Goal: Information Seeking & Learning: Check status

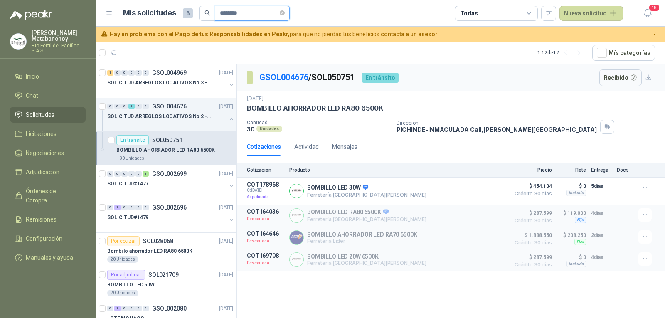
drag, startPoint x: 246, startPoint y: 15, endPoint x: 182, endPoint y: 17, distance: 64.1
click at [182, 17] on div "Mis solicitudes 6 ********" at bounding box center [206, 13] width 167 height 15
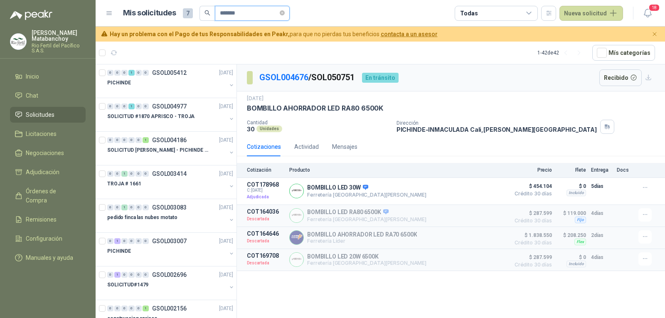
type input "*******"
drag, startPoint x: 177, startPoint y: 94, endPoint x: 167, endPoint y: 86, distance: 13.3
click at [167, 86] on div "PICHINDE" at bounding box center [166, 83] width 119 height 10
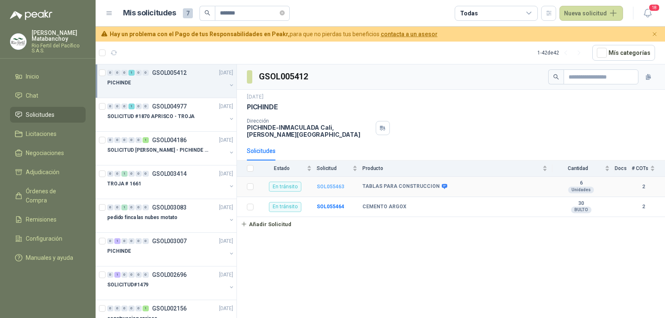
click at [329, 188] on b "SOL055463" at bounding box center [330, 187] width 27 height 6
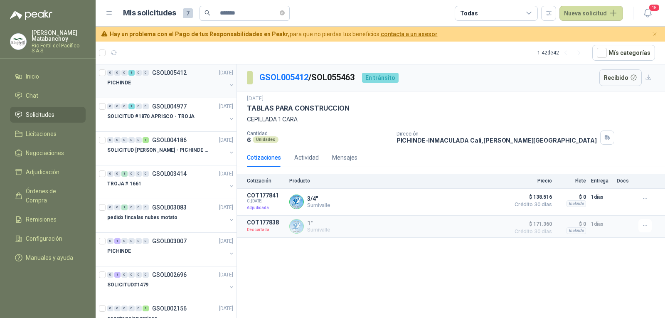
click at [162, 85] on div "PICHINDE" at bounding box center [166, 83] width 119 height 10
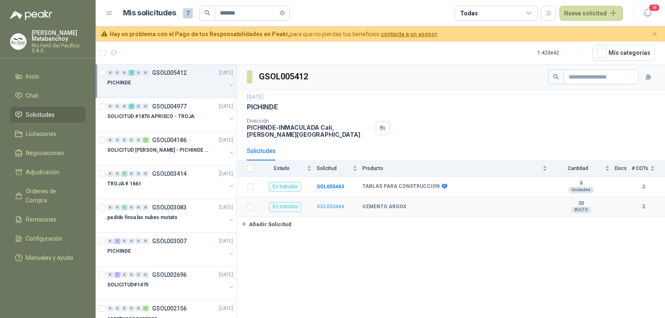
click at [331, 204] on b "SOL055464" at bounding box center [330, 207] width 27 height 6
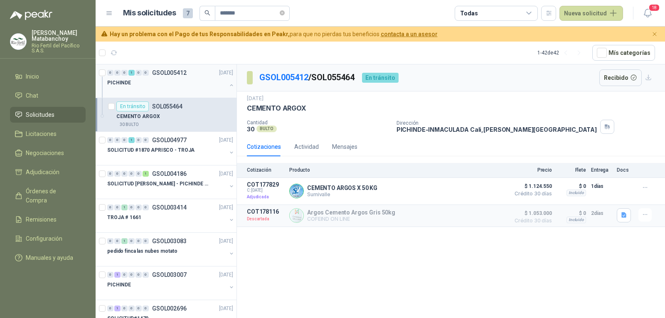
click at [182, 83] on div "PICHINDE" at bounding box center [166, 83] width 119 height 10
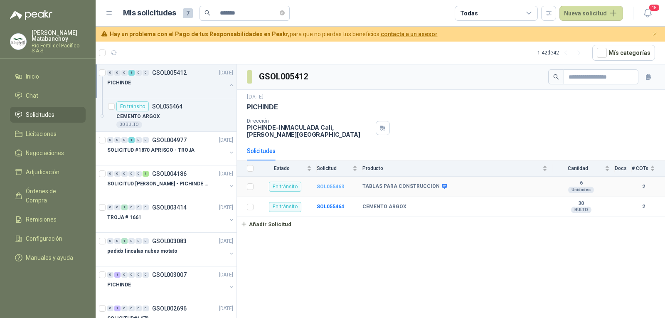
click at [334, 187] on b "SOL055463" at bounding box center [330, 187] width 27 height 6
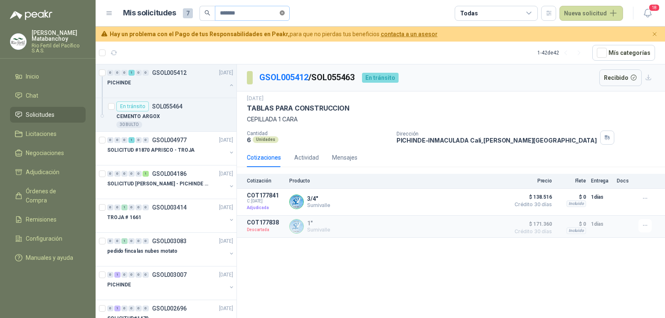
click at [285, 13] on icon "close-circle" at bounding box center [282, 12] width 5 height 5
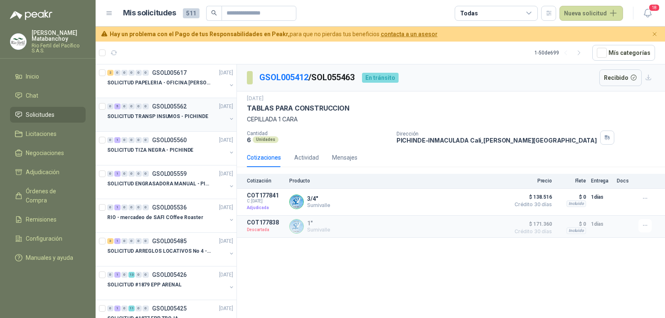
click at [169, 119] on p "SOLICITUD TRANSP INSUMOS - PICHINDE" at bounding box center [157, 117] width 101 height 8
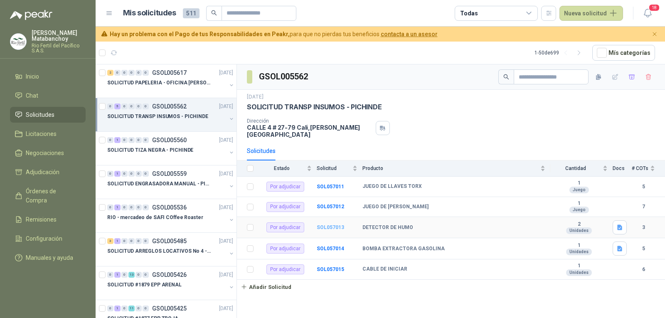
click at [328, 224] on b "SOL057013" at bounding box center [330, 227] width 27 height 6
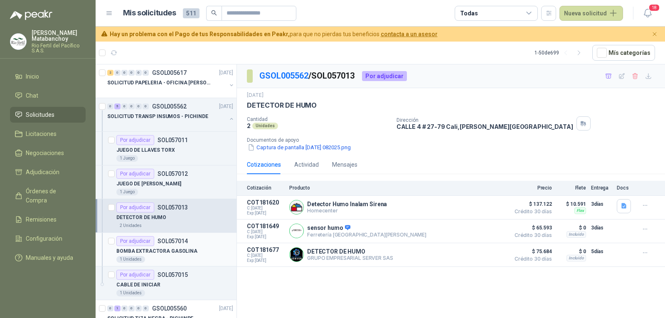
click at [165, 251] on p "BOMBA EXTRACTORA GASOLINA" at bounding box center [156, 251] width 81 height 8
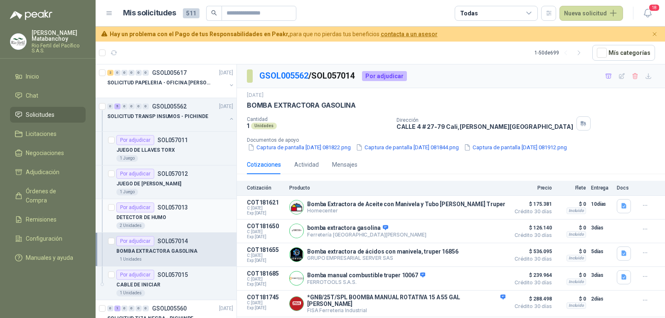
click at [189, 215] on div "DETECTOR DE HUMO" at bounding box center [174, 217] width 117 height 10
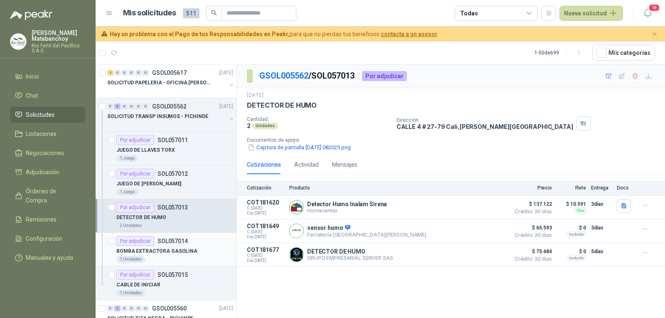
click at [164, 252] on p "BOMBA EXTRACTORA GASOLINA" at bounding box center [156, 251] width 81 height 8
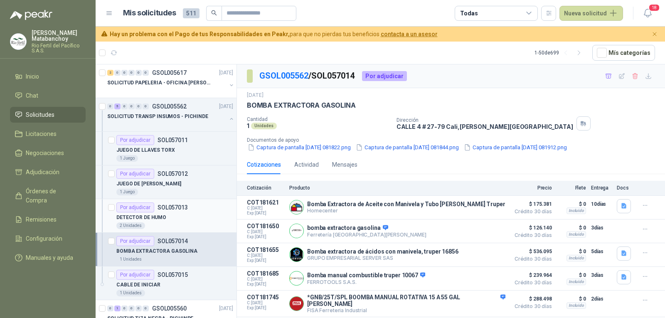
click at [174, 216] on div "DETECTOR DE HUMO" at bounding box center [174, 217] width 117 height 10
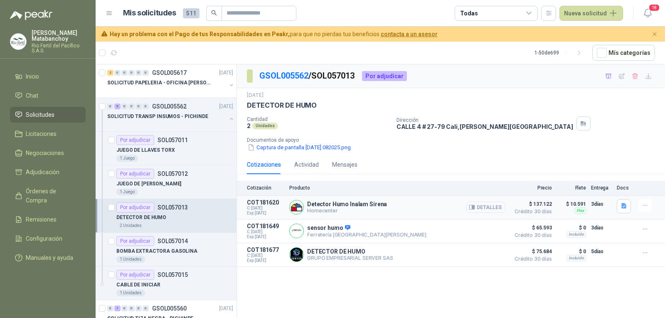
click at [482, 209] on button "Detalles" at bounding box center [485, 207] width 39 height 11
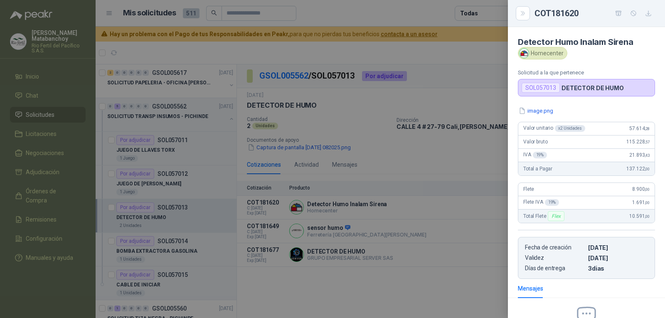
click at [408, 197] on div at bounding box center [332, 159] width 665 height 318
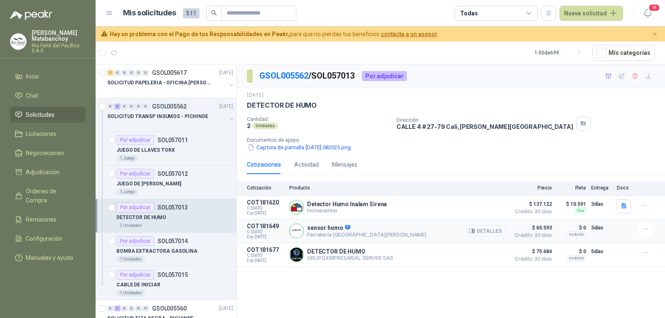
click at [490, 229] on button "Detalles" at bounding box center [485, 230] width 39 height 11
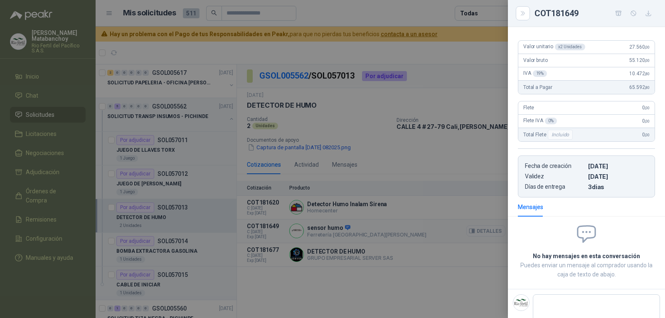
scroll to position [116, 0]
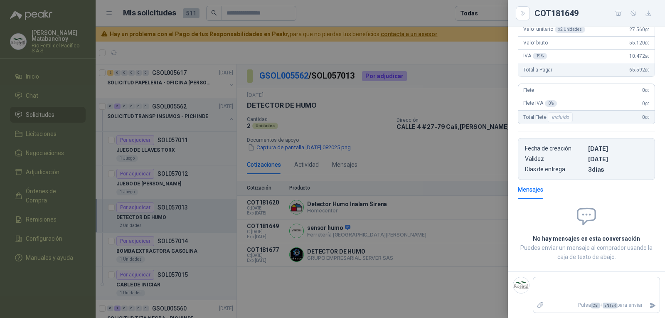
click at [485, 226] on div at bounding box center [332, 159] width 665 height 318
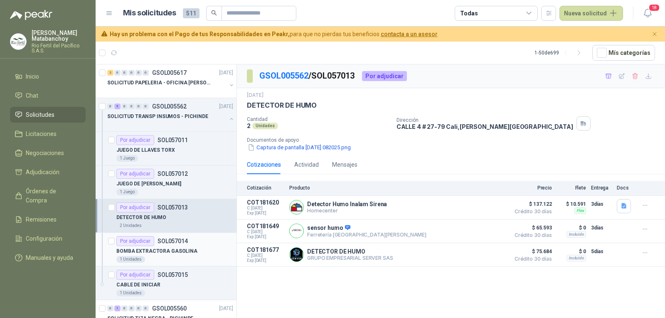
click at [160, 249] on p "BOMBA EXTRACTORA GASOLINA" at bounding box center [156, 251] width 81 height 8
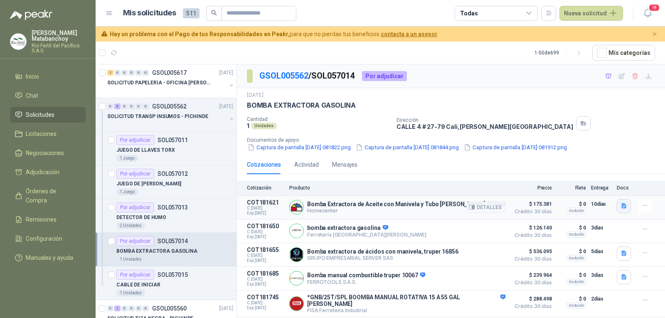
click at [622, 204] on icon "button" at bounding box center [623, 205] width 5 height 5
click at [603, 180] on button "image.png" at bounding box center [607, 179] width 36 height 9
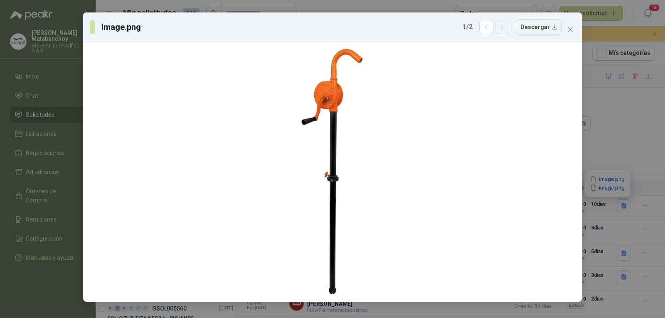
click at [502, 27] on icon "button" at bounding box center [502, 27] width 7 height 7
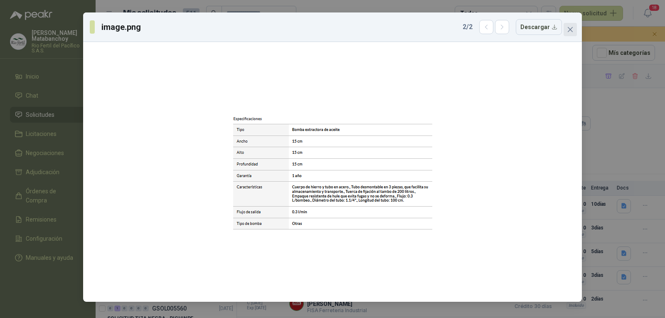
click at [573, 32] on span "Close" at bounding box center [569, 29] width 13 height 7
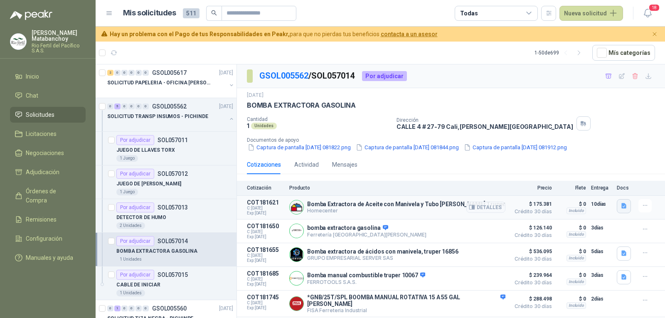
click at [617, 207] on button "button" at bounding box center [624, 206] width 14 height 14
click at [595, 177] on icon "button" at bounding box center [593, 179] width 7 height 7
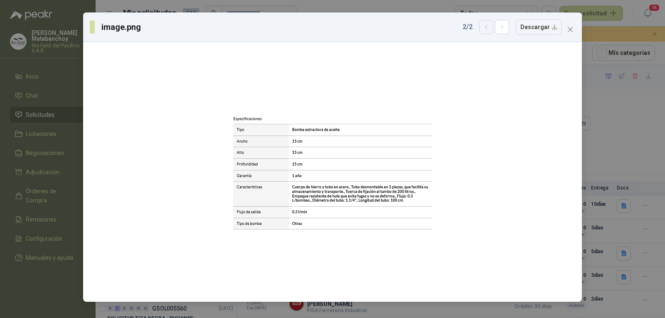
click at [488, 26] on icon "button" at bounding box center [486, 27] width 7 height 7
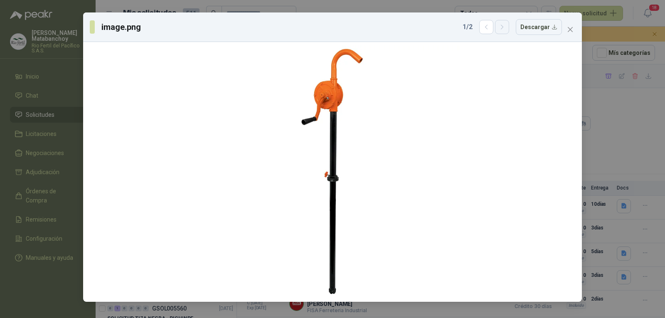
click at [501, 22] on button "button" at bounding box center [502, 27] width 14 height 14
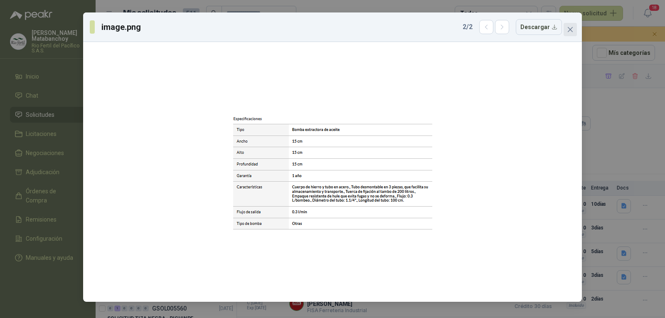
click at [568, 27] on icon "close" at bounding box center [570, 29] width 7 height 7
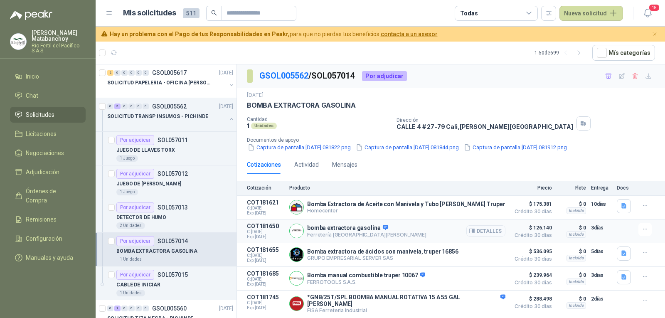
click at [487, 226] on button "Detalles" at bounding box center [485, 230] width 39 height 11
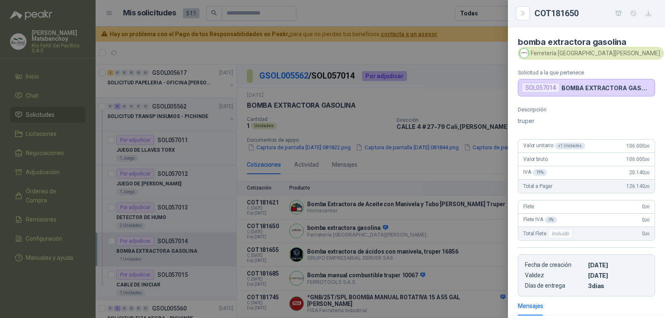
click at [417, 218] on div at bounding box center [332, 159] width 665 height 318
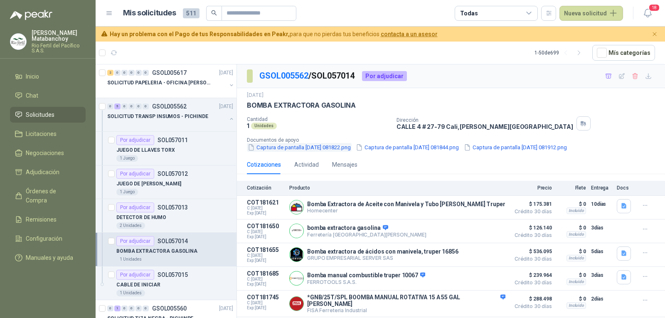
click at [327, 148] on button "Captura de pantalla [DATE] 081822.png" at bounding box center [299, 147] width 105 height 9
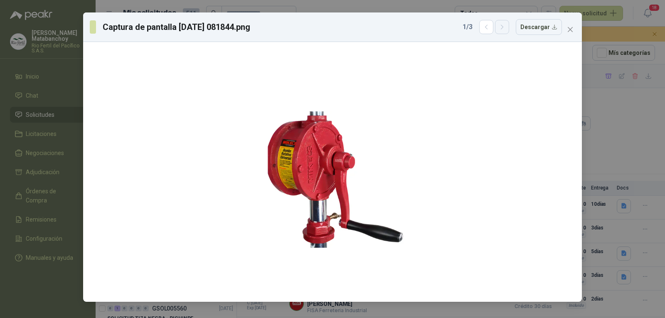
click at [504, 29] on icon "button" at bounding box center [502, 27] width 7 height 7
click at [485, 27] on icon "button" at bounding box center [486, 27] width 7 height 7
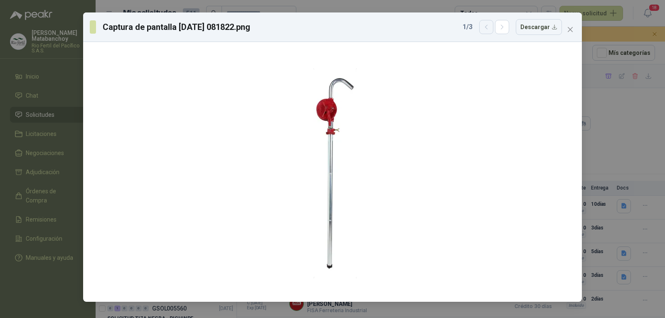
click at [485, 27] on icon "button" at bounding box center [486, 27] width 7 height 7
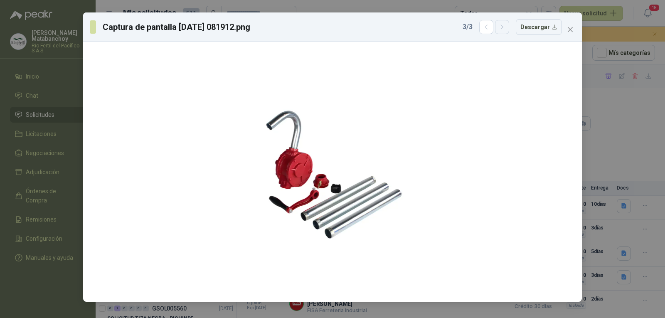
click at [509, 28] on button "button" at bounding box center [502, 27] width 14 height 14
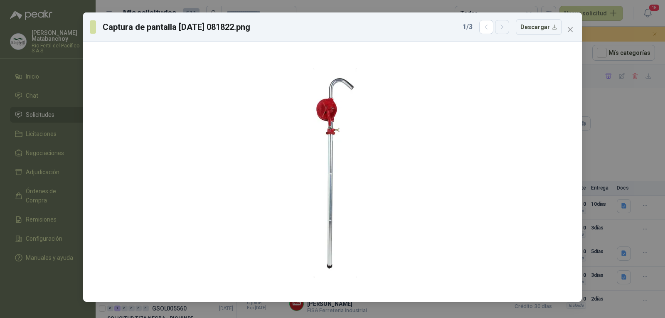
click at [509, 28] on button "button" at bounding box center [502, 27] width 14 height 14
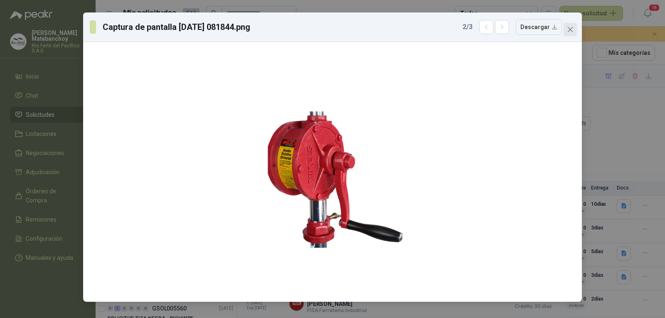
click at [569, 26] on button "Close" at bounding box center [569, 29] width 13 height 13
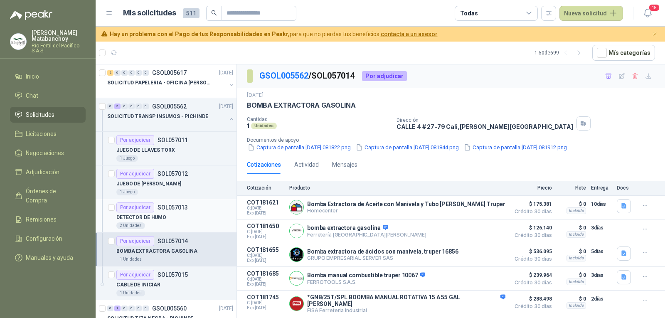
click at [187, 219] on div "DETECTOR DE HUMO" at bounding box center [174, 217] width 117 height 10
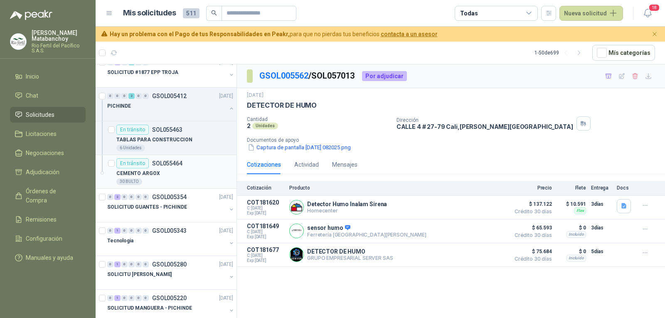
scroll to position [415, 0]
click at [158, 110] on div at bounding box center [166, 113] width 119 height 7
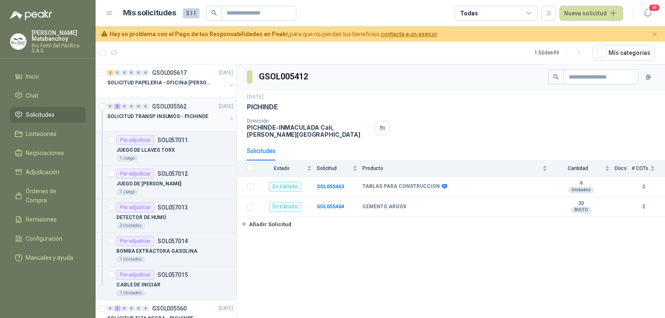
click at [170, 111] on div "0 5 0 0 0 0 GSOL005562 [DATE]" at bounding box center [171, 106] width 128 height 10
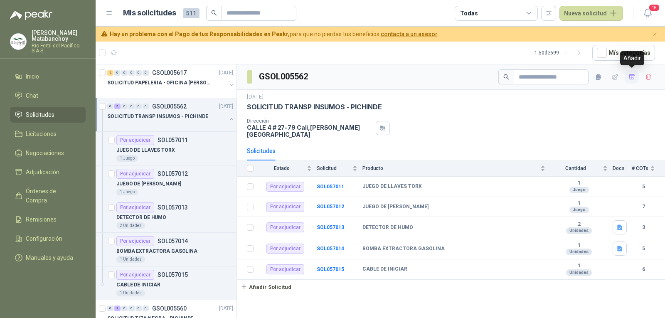
click at [635, 77] on icon "button" at bounding box center [631, 77] width 7 height 7
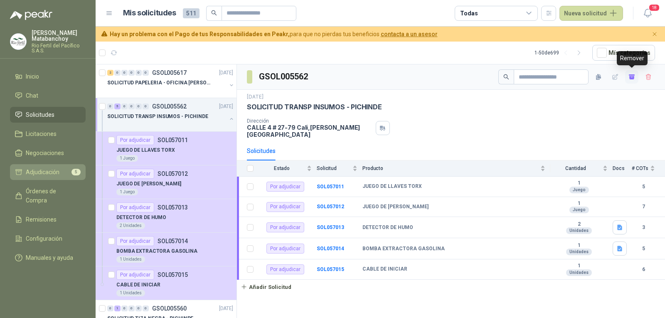
click at [54, 171] on span "Adjudicación" at bounding box center [43, 171] width 34 height 9
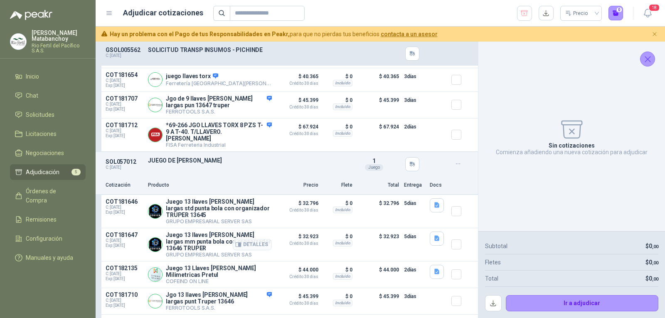
scroll to position [415, 0]
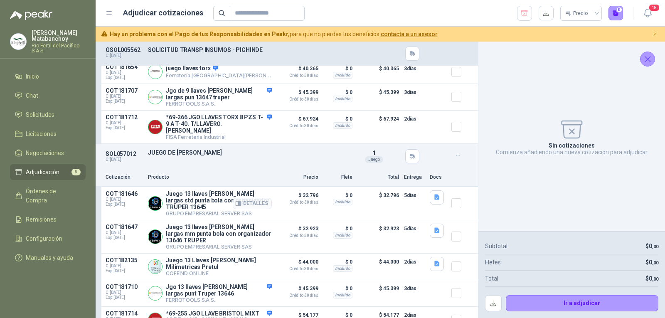
click at [444, 197] on article "COT181646 C: [DATE] Exp: [DATE] Juego 13 llaves [PERSON_NAME] largas std punta …" at bounding box center [287, 203] width 382 height 33
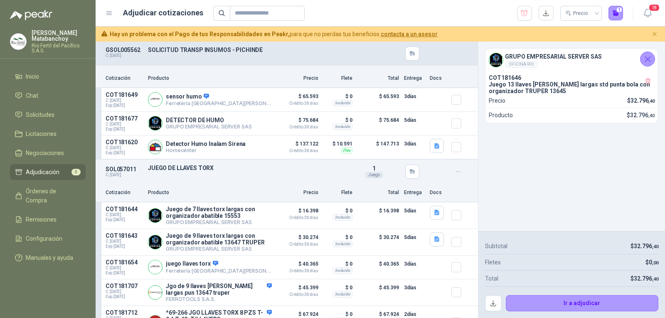
scroll to position [208, 0]
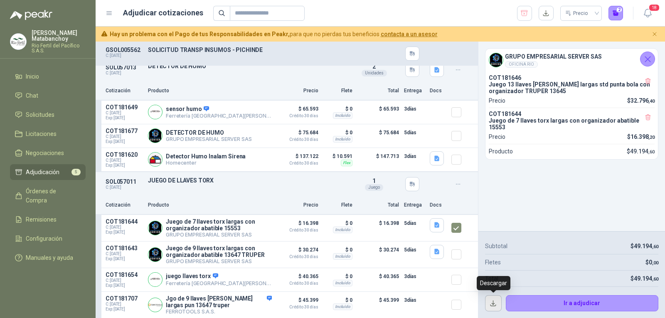
click at [493, 305] on button "button" at bounding box center [493, 303] width 17 height 17
drag, startPoint x: 651, startPoint y: 58, endPoint x: 624, endPoint y: 52, distance: 28.0
click at [649, 58] on icon "Cerrar" at bounding box center [647, 59] width 10 height 10
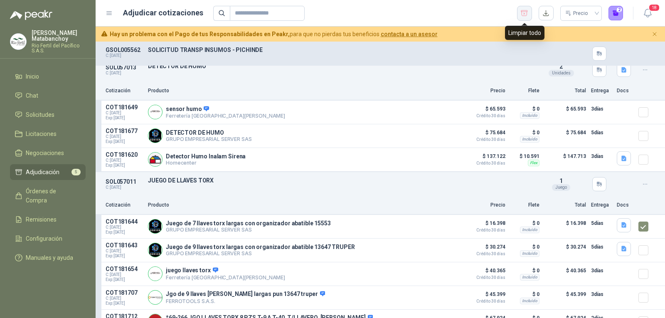
click at [521, 14] on icon "button" at bounding box center [524, 13] width 8 height 8
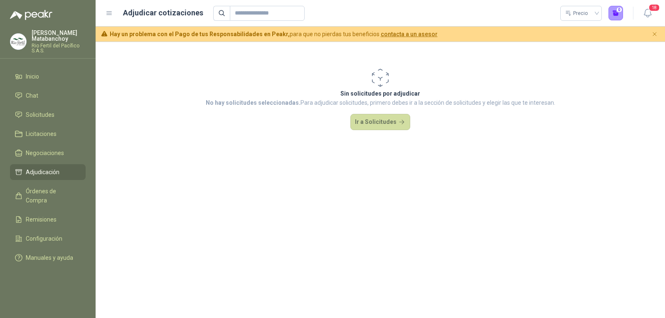
click at [45, 106] on ul "Inicio Chat Solicitudes Licitaciones Negociaciones Adjudicación Órdenes de Comp…" at bounding box center [48, 169] width 96 height 200
click at [48, 112] on span "Solicitudes" at bounding box center [40, 114] width 29 height 9
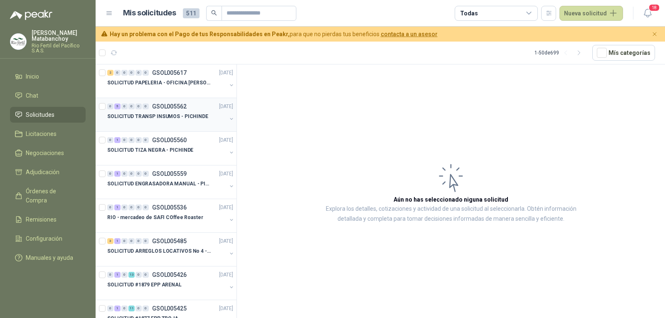
click at [180, 102] on div "0 5 0 0 0 0 GSOL005562 [DATE]" at bounding box center [171, 106] width 128 height 10
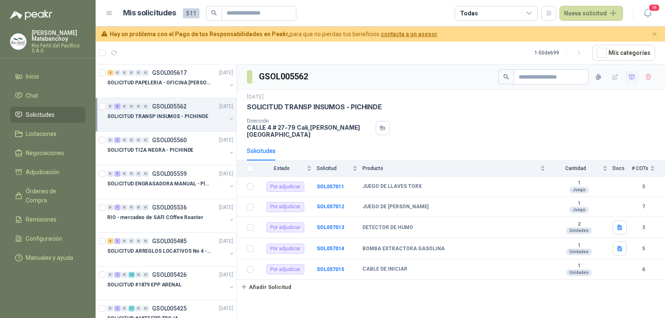
drag, startPoint x: 625, startPoint y: 81, endPoint x: 630, endPoint y: 79, distance: 5.8
click at [625, 81] on div at bounding box center [576, 76] width 157 height 15
click at [630, 79] on icon "button" at bounding box center [631, 77] width 7 height 7
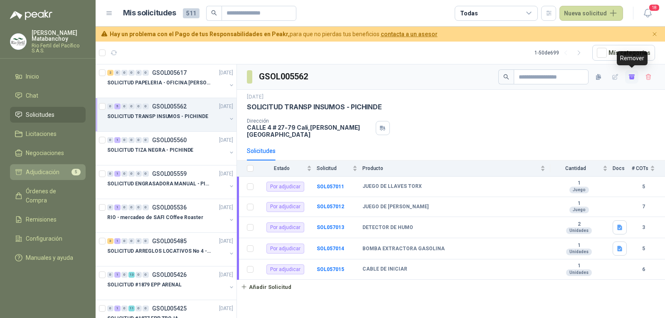
click at [61, 168] on li "Adjudicación 5" at bounding box center [48, 171] width 66 height 9
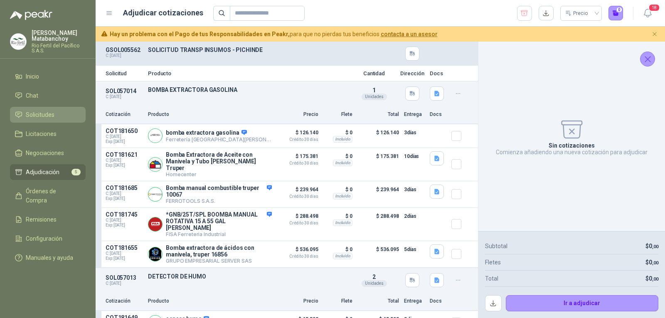
click at [42, 117] on span "Solicitudes" at bounding box center [40, 114] width 29 height 9
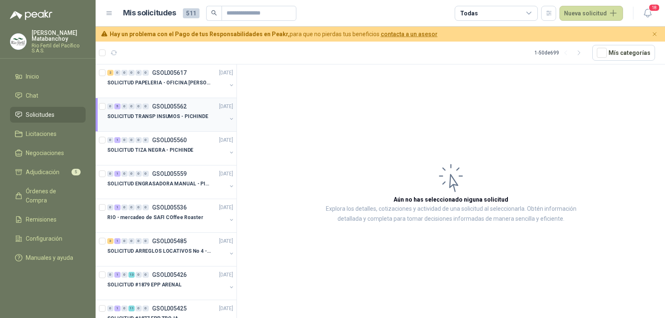
click at [184, 114] on p "SOLICITUD TRANSP INSUMOS - PICHINDE" at bounding box center [157, 117] width 101 height 8
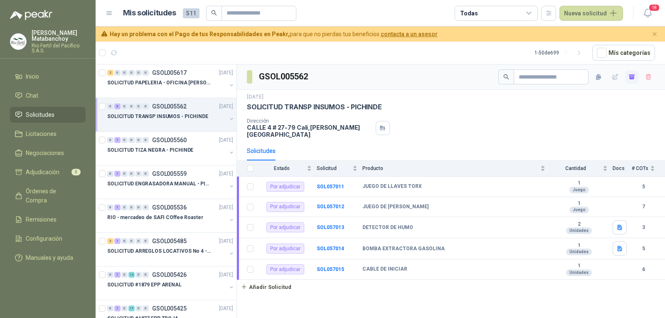
click at [630, 77] on icon "button" at bounding box center [631, 77] width 5 height 3
click at [335, 246] on b "SOL057014" at bounding box center [330, 249] width 27 height 6
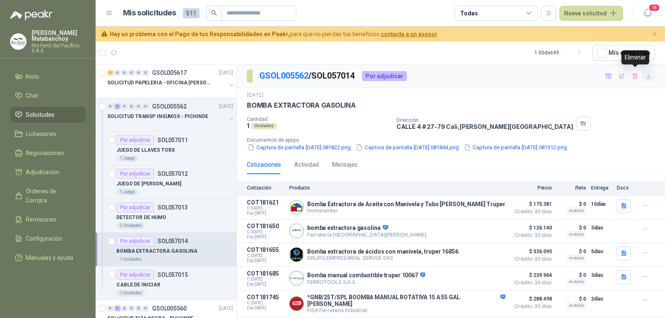
click at [646, 75] on icon "button" at bounding box center [648, 76] width 7 height 7
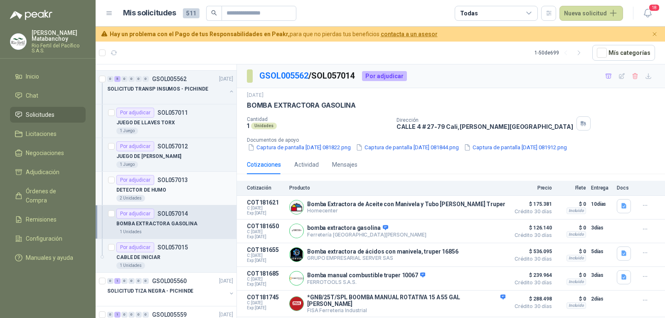
scroll to position [42, 0]
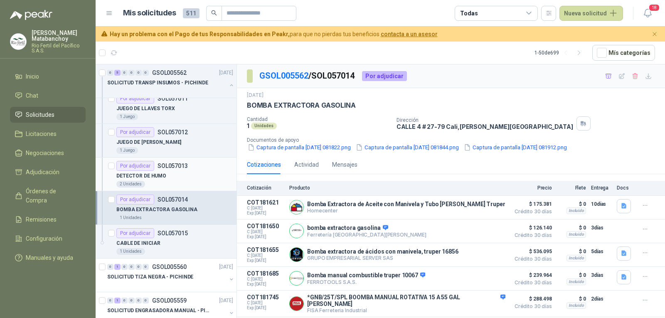
click at [172, 175] on div "DETECTOR DE HUMO" at bounding box center [174, 176] width 117 height 10
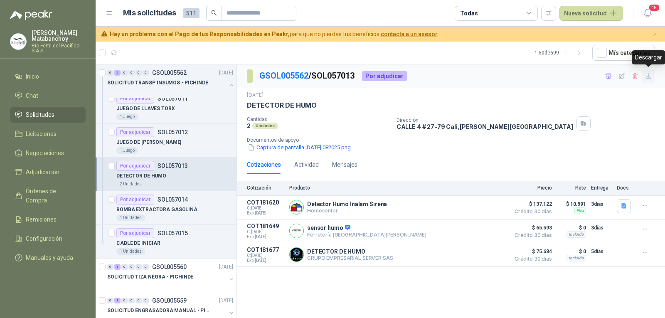
click at [649, 79] on icon "button" at bounding box center [648, 76] width 7 height 7
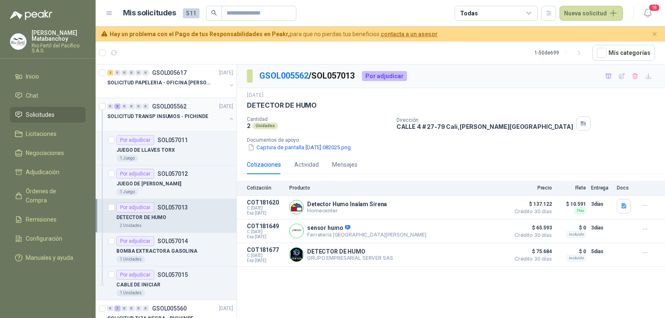
click at [228, 120] on button "button" at bounding box center [231, 119] width 7 height 7
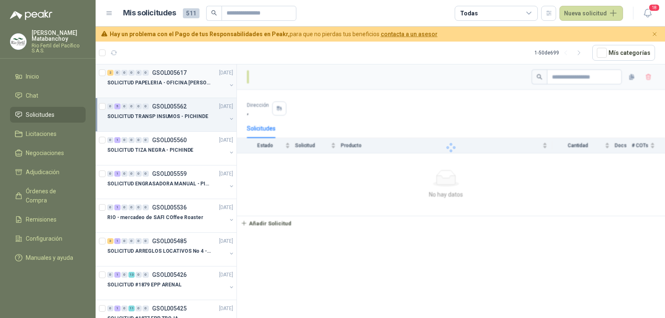
click at [203, 89] on div at bounding box center [166, 91] width 119 height 7
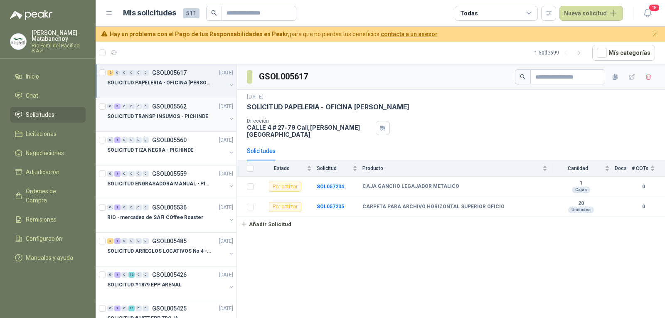
click at [171, 118] on p "SOLICITUD TRANSP INSUMOS - PICHINDE" at bounding box center [157, 117] width 101 height 8
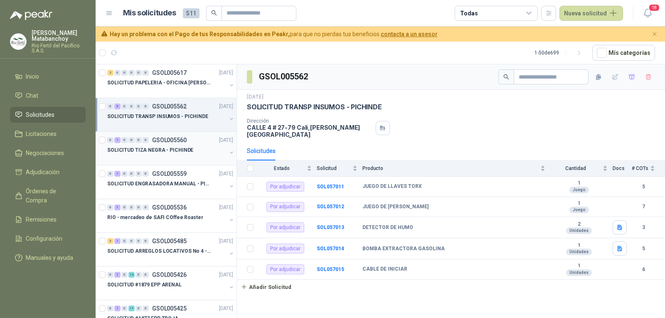
click at [171, 160] on div at bounding box center [166, 158] width 119 height 7
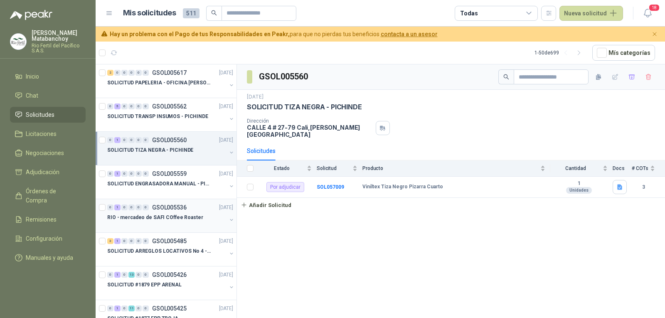
click at [165, 207] on p "GSOL005536" at bounding box center [169, 207] width 34 height 6
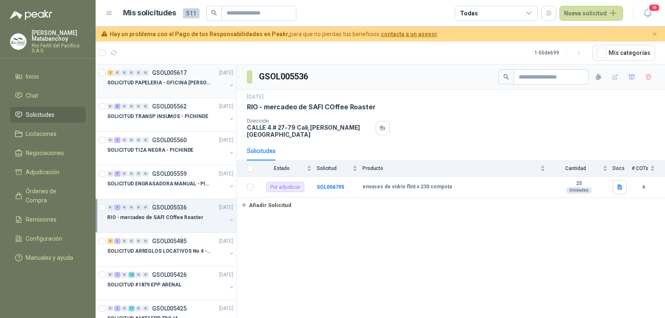
click at [186, 85] on p "SOLICITUD PAPELERIA - OFICINA [PERSON_NAME]" at bounding box center [158, 83] width 103 height 8
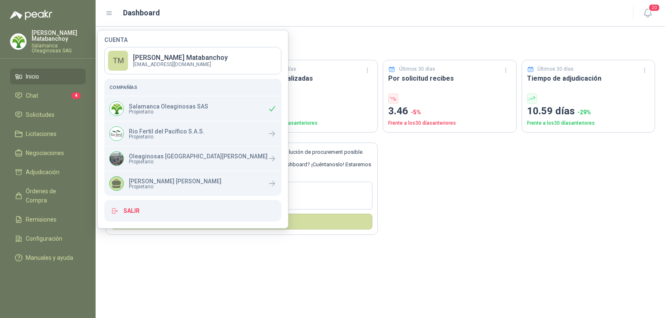
drag, startPoint x: 321, startPoint y: 49, endPoint x: 439, endPoint y: 0, distance: 127.8
click at [322, 49] on h3 "Bienvenido de nuevo [PERSON_NAME]" at bounding box center [387, 43] width 536 height 13
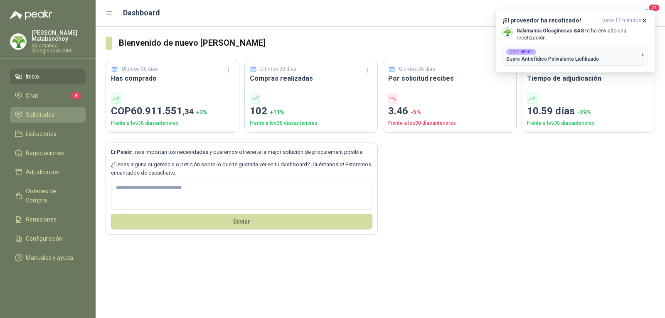
click at [53, 111] on span "Solicitudes" at bounding box center [40, 114] width 29 height 9
